Goal: Check status: Check status

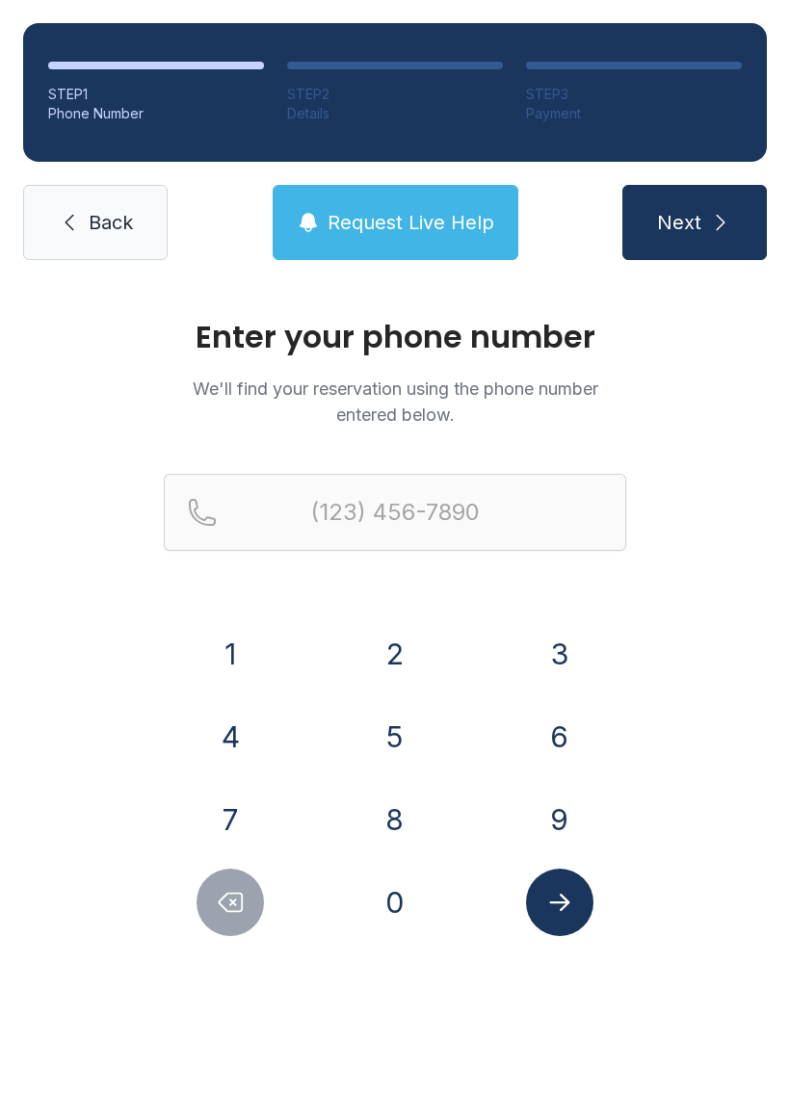
click at [406, 647] on button "2" at bounding box center [394, 653] width 67 height 67
click at [398, 906] on button "0" at bounding box center [394, 902] width 67 height 67
click at [398, 634] on button "2" at bounding box center [394, 653] width 67 height 67
click at [563, 810] on button "9" at bounding box center [559, 819] width 67 height 67
click at [253, 812] on button "7" at bounding box center [230, 819] width 67 height 67
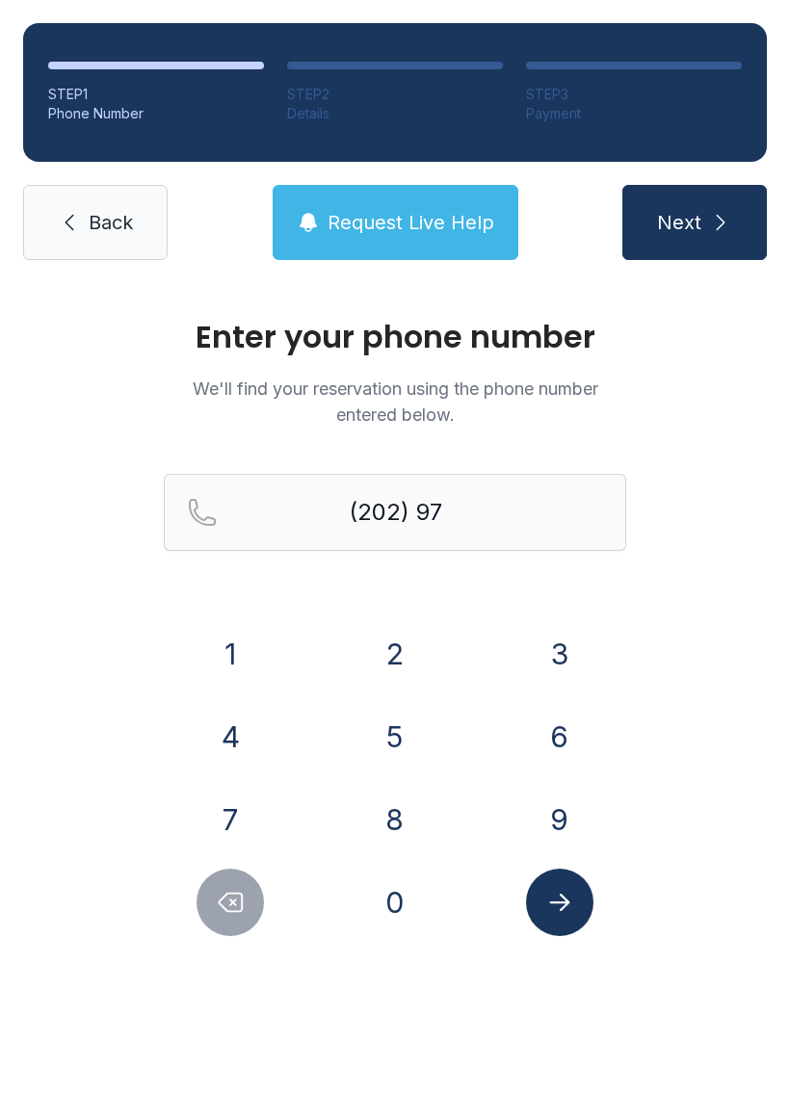
click at [408, 712] on button "5" at bounding box center [394, 736] width 67 height 67
click at [546, 803] on button "9" at bounding box center [559, 819] width 67 height 67
click at [548, 647] on button "3" at bounding box center [559, 653] width 67 height 67
click at [392, 658] on button "2" at bounding box center [394, 653] width 67 height 67
click at [394, 888] on button "0" at bounding box center [394, 902] width 67 height 67
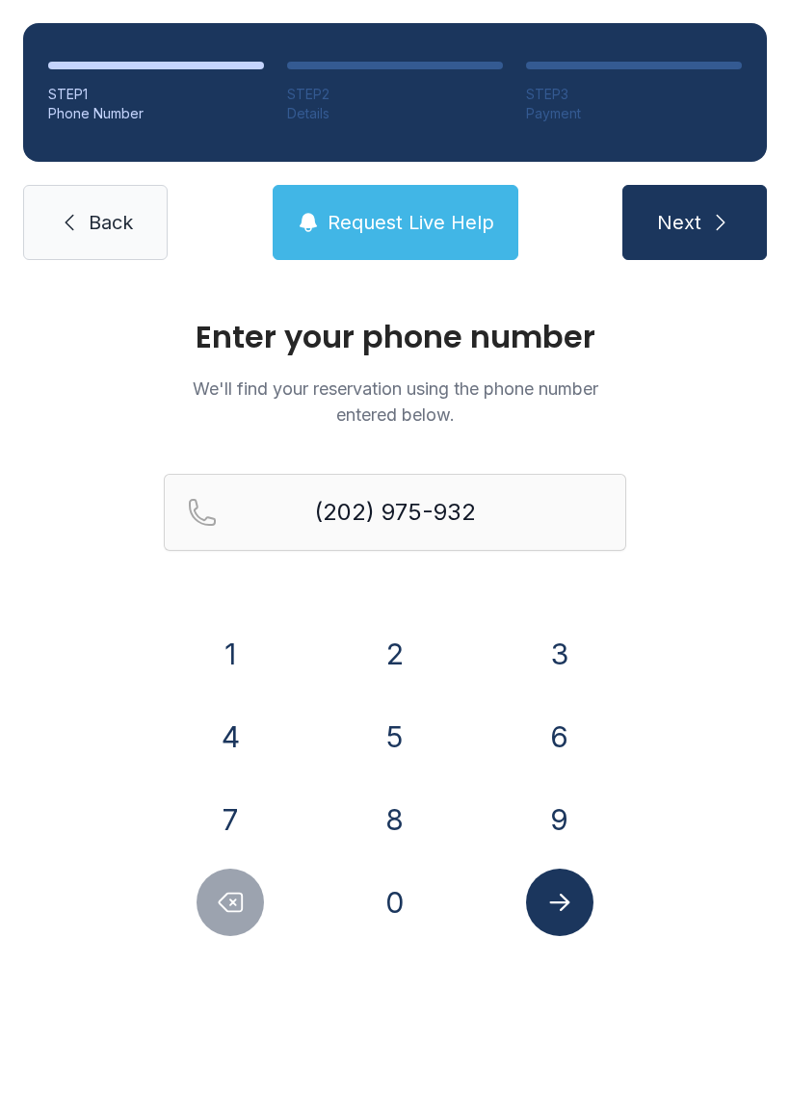
type input "[PHONE_NUMBER]"
click at [562, 901] on icon "Submit lookup form" at bounding box center [559, 902] width 29 height 29
click at [560, 904] on icon "Submit lookup form" at bounding box center [559, 902] width 20 height 17
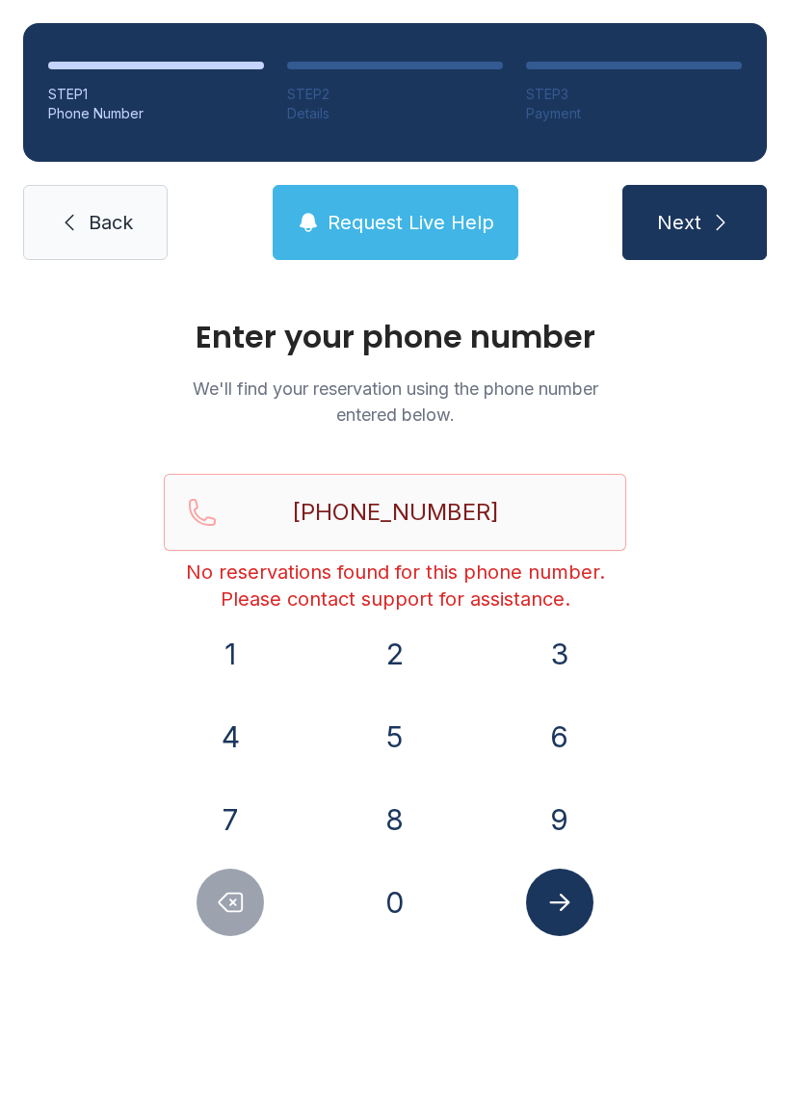
click at [406, 221] on span "Request Live Help" at bounding box center [411, 222] width 167 height 27
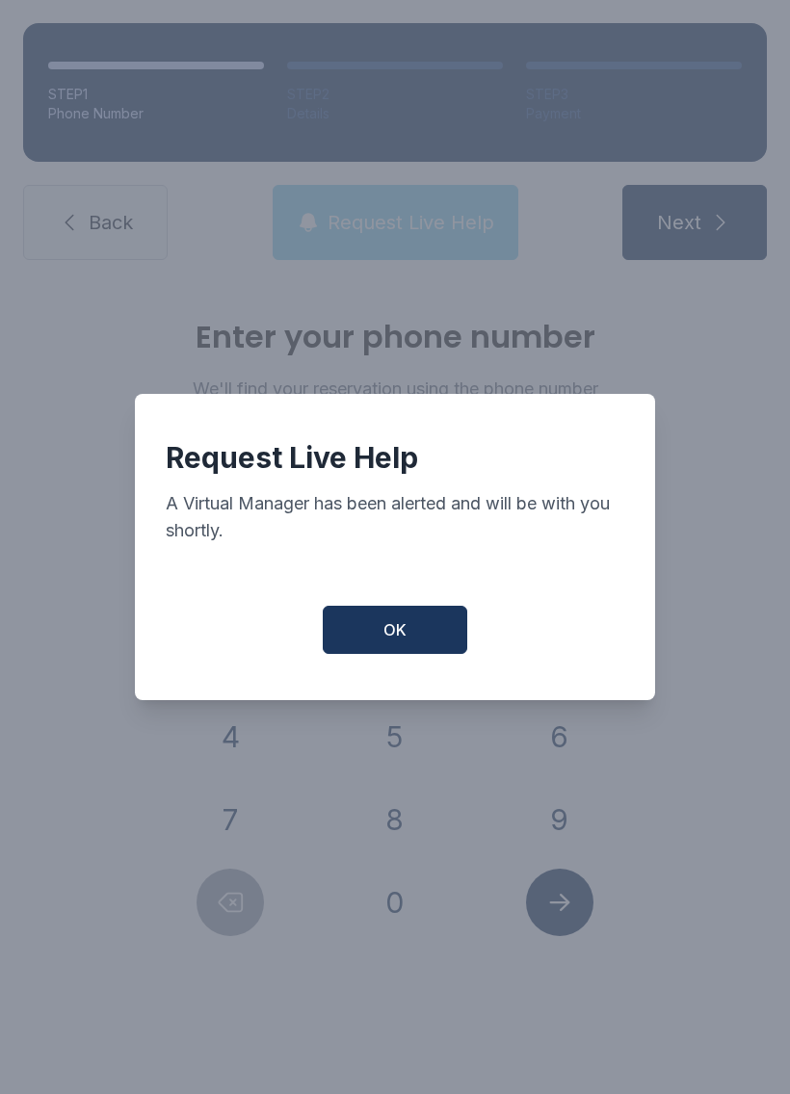
click at [368, 625] on button "OK" at bounding box center [395, 630] width 145 height 48
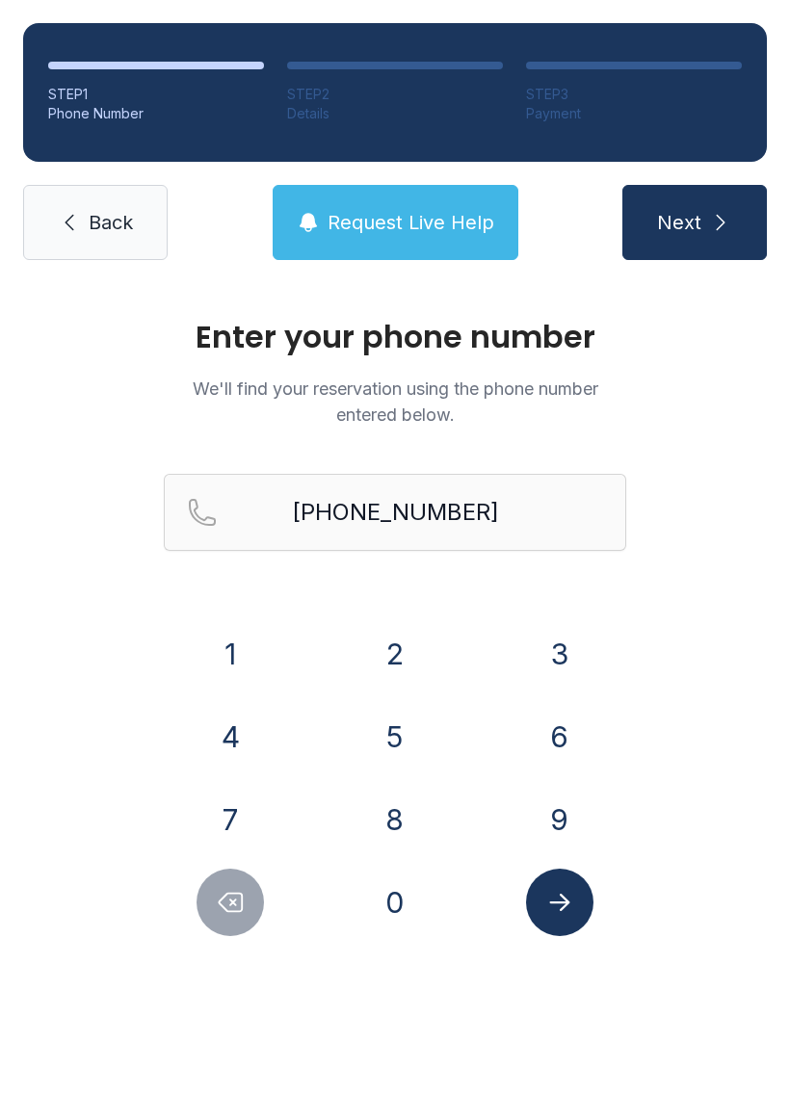
click at [81, 202] on link "Back" at bounding box center [95, 222] width 145 height 75
